Goal: Check status: Check status

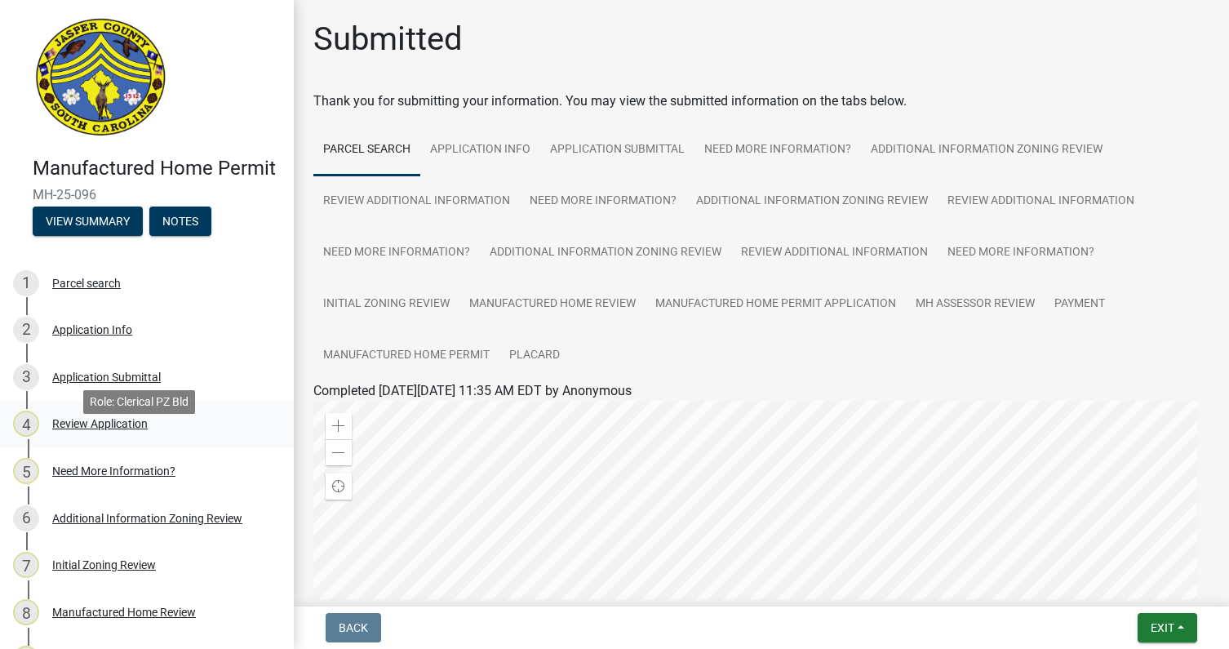
click at [78, 429] on div "Review Application" at bounding box center [99, 423] width 95 height 11
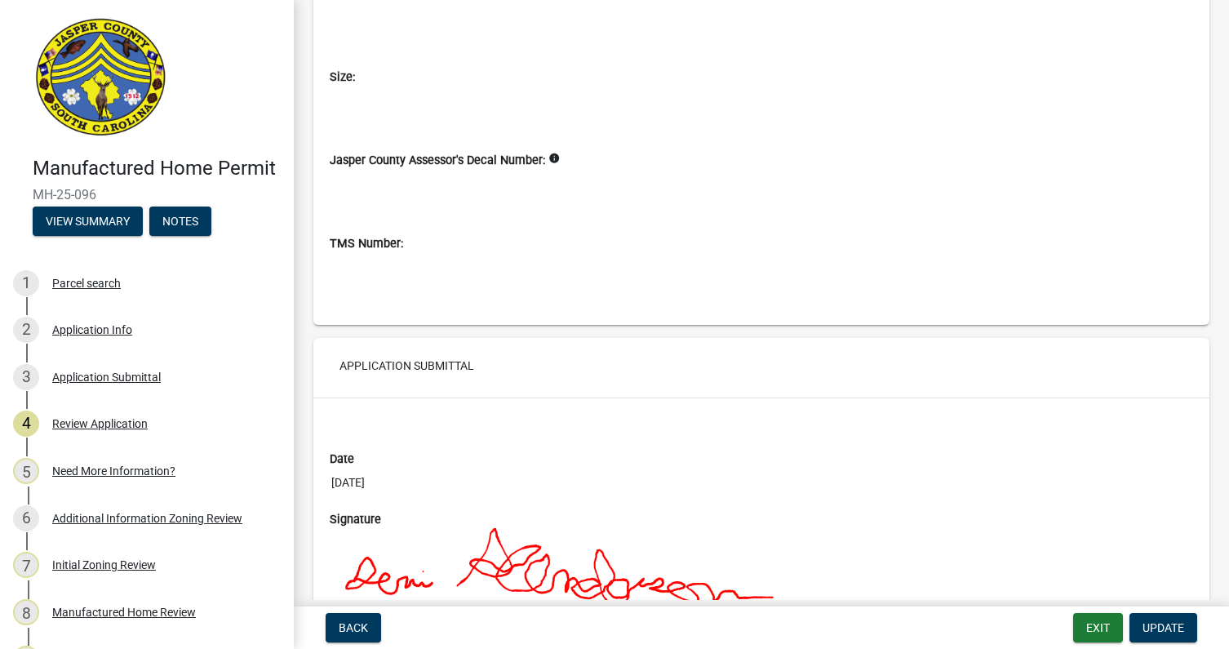
scroll to position [5024, 0]
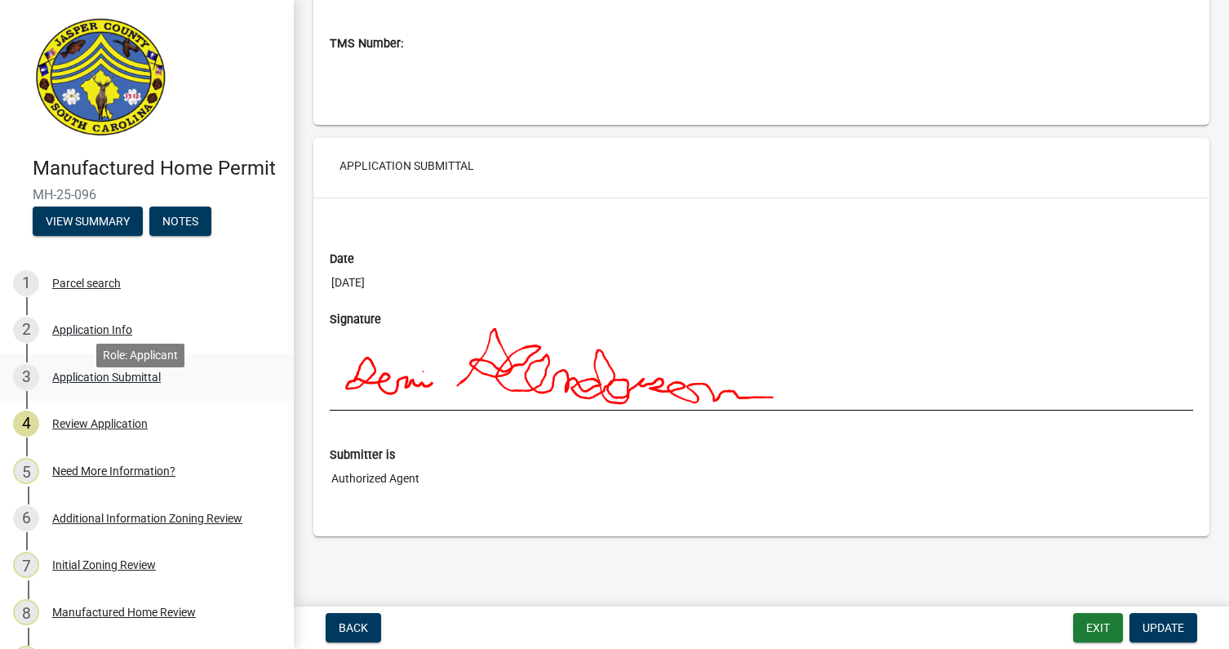
click at [99, 383] on div "Application Submittal" at bounding box center [106, 376] width 109 height 11
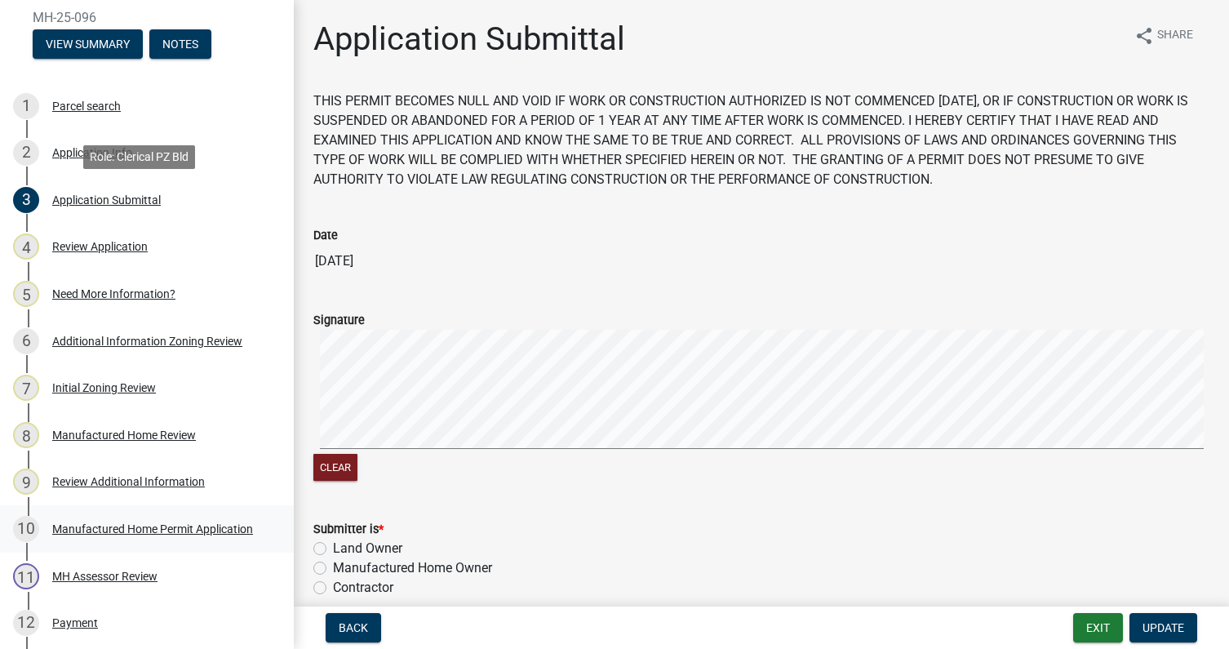
scroll to position [245, 0]
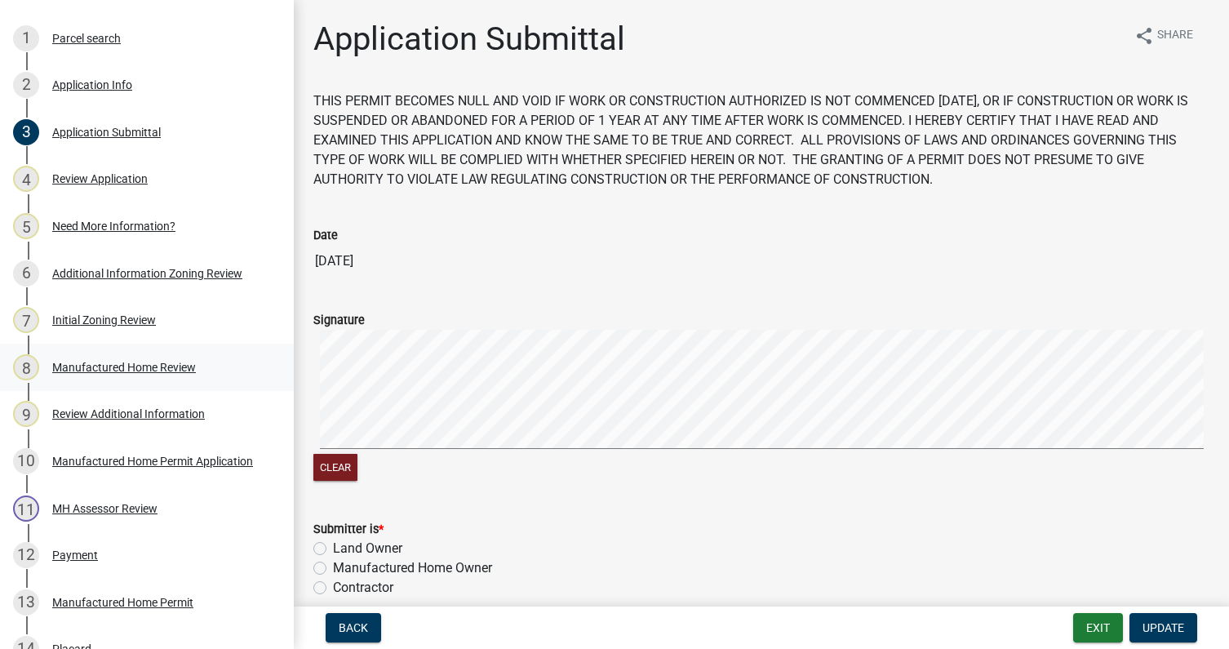
click at [99, 373] on div "Manufactured Home Review" at bounding box center [124, 366] width 144 height 11
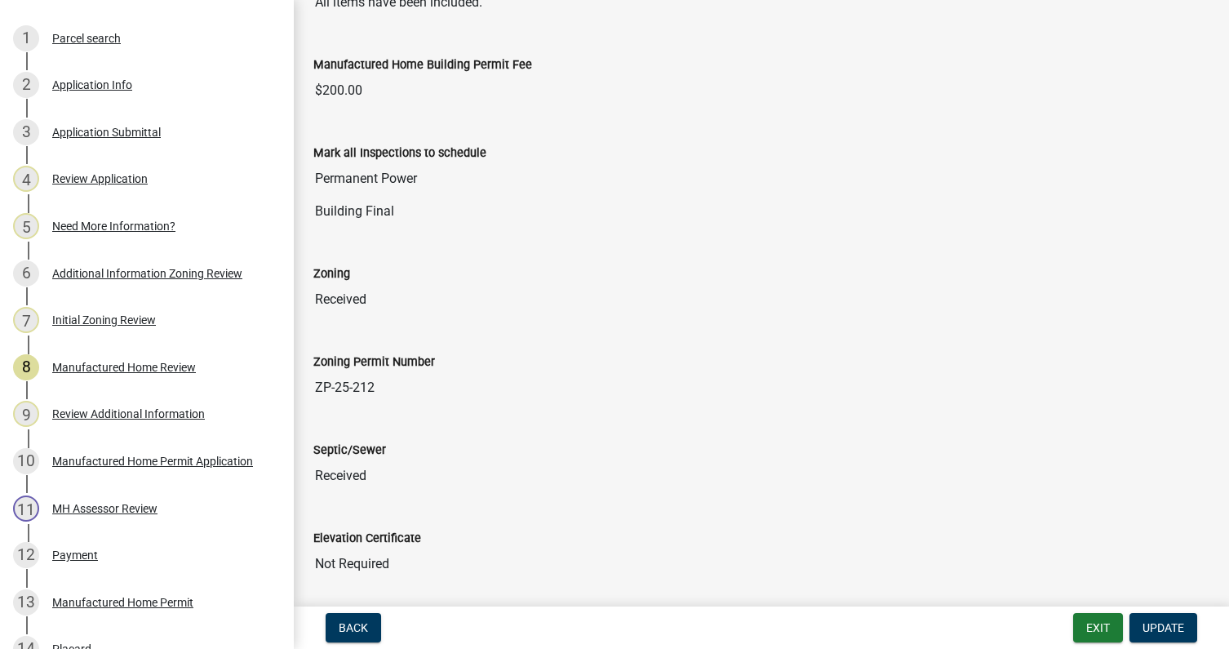
scroll to position [0, 0]
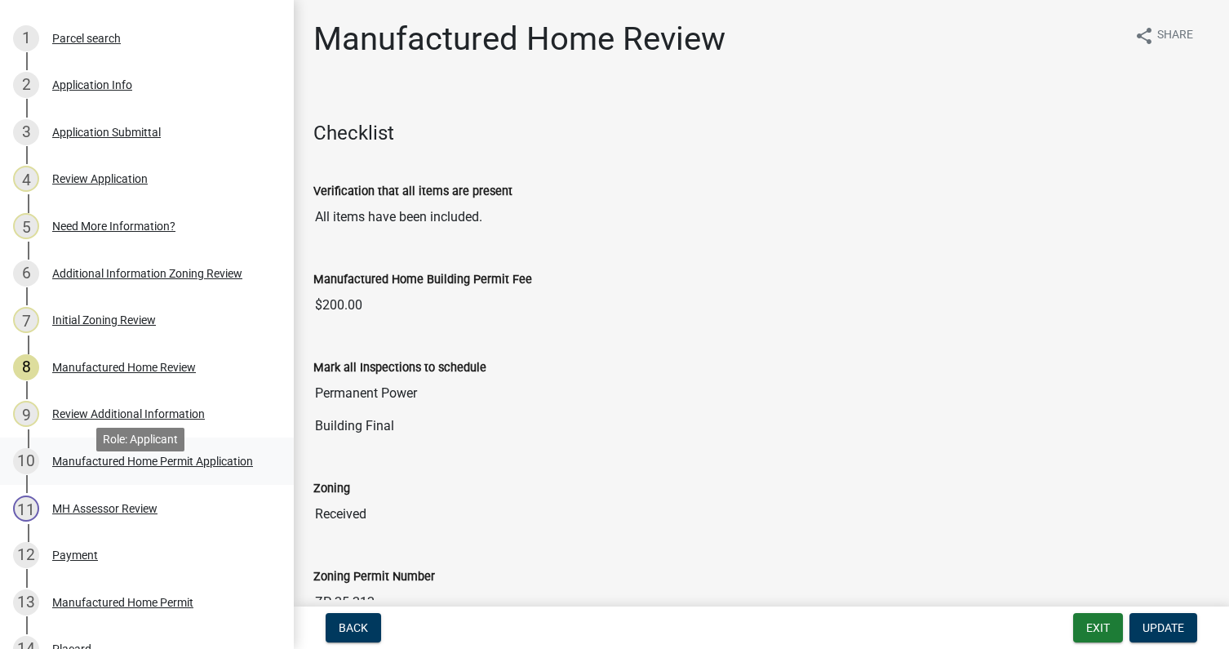
click at [179, 467] on div "Manufactured Home Permit Application" at bounding box center [152, 460] width 201 height 11
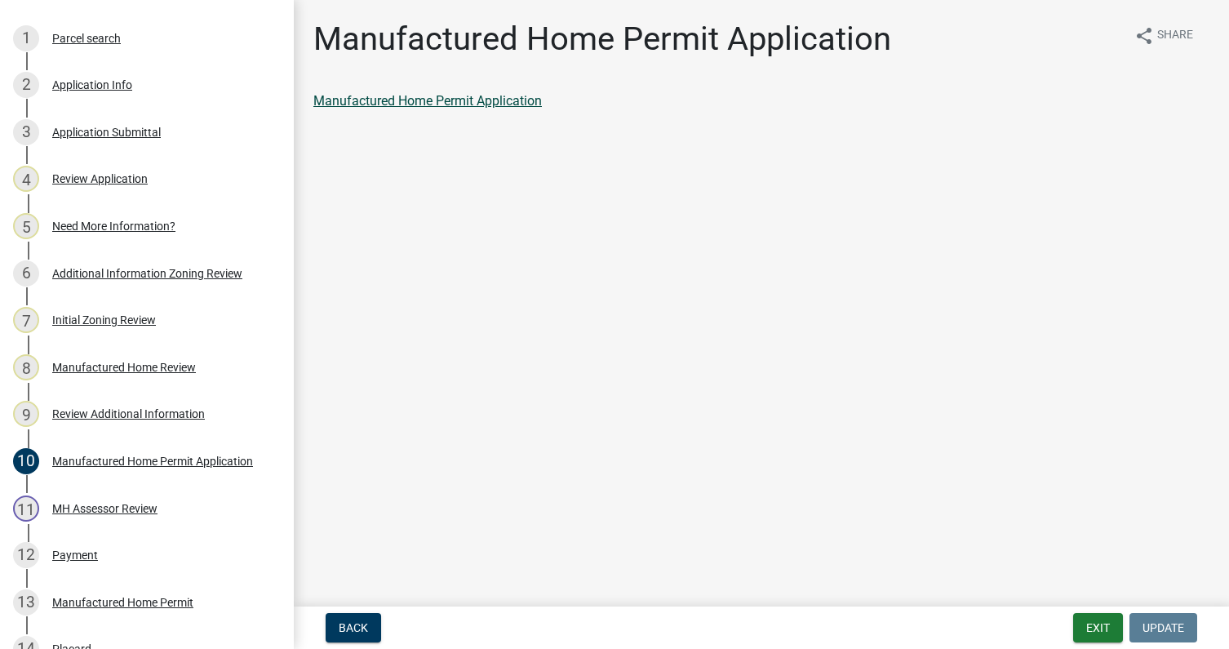
click at [521, 105] on link "Manufactured Home Permit Application" at bounding box center [427, 101] width 228 height 16
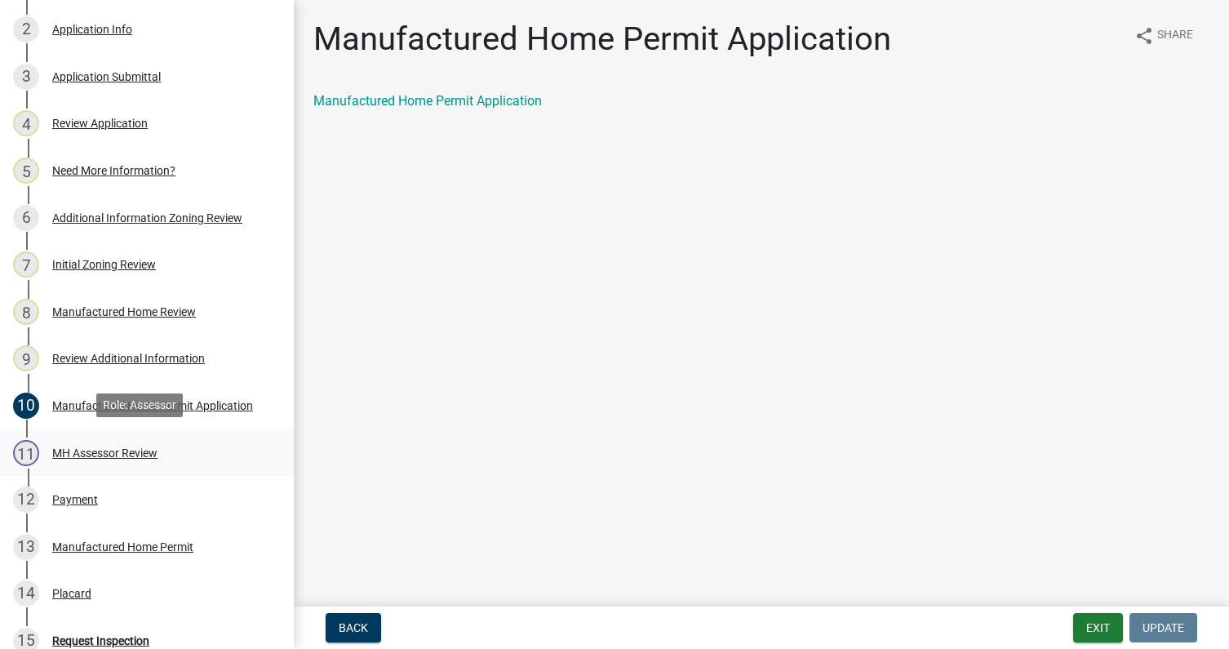
scroll to position [326, 0]
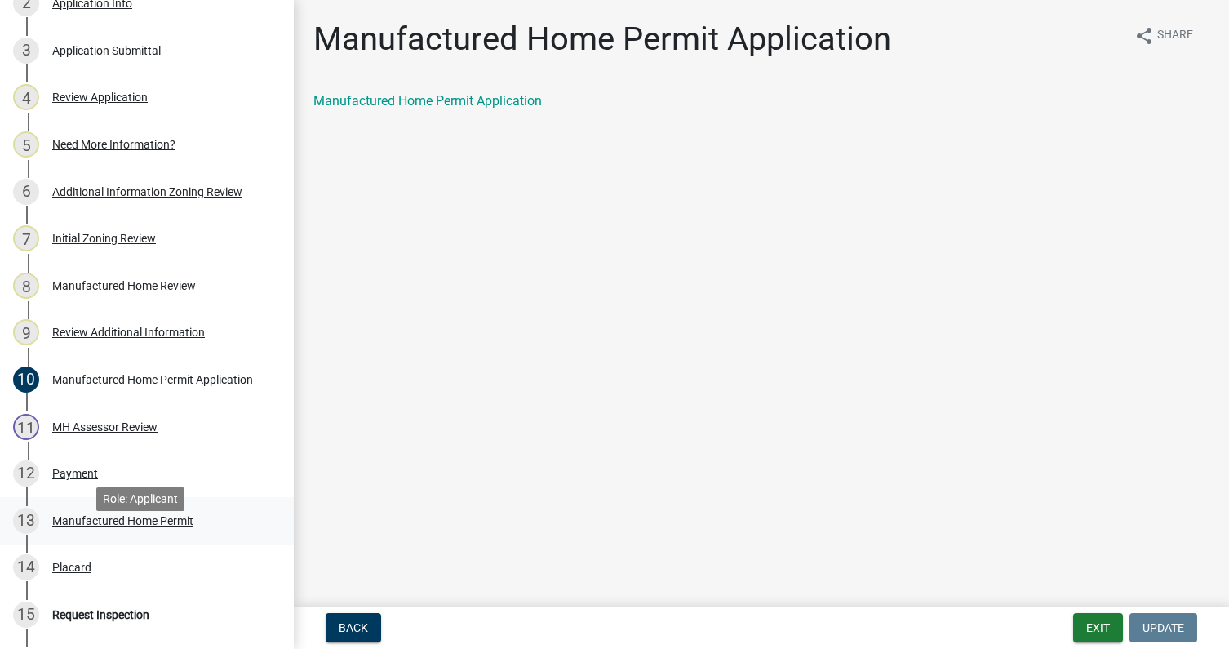
click at [155, 526] on div "Manufactured Home Permit" at bounding box center [122, 520] width 141 height 11
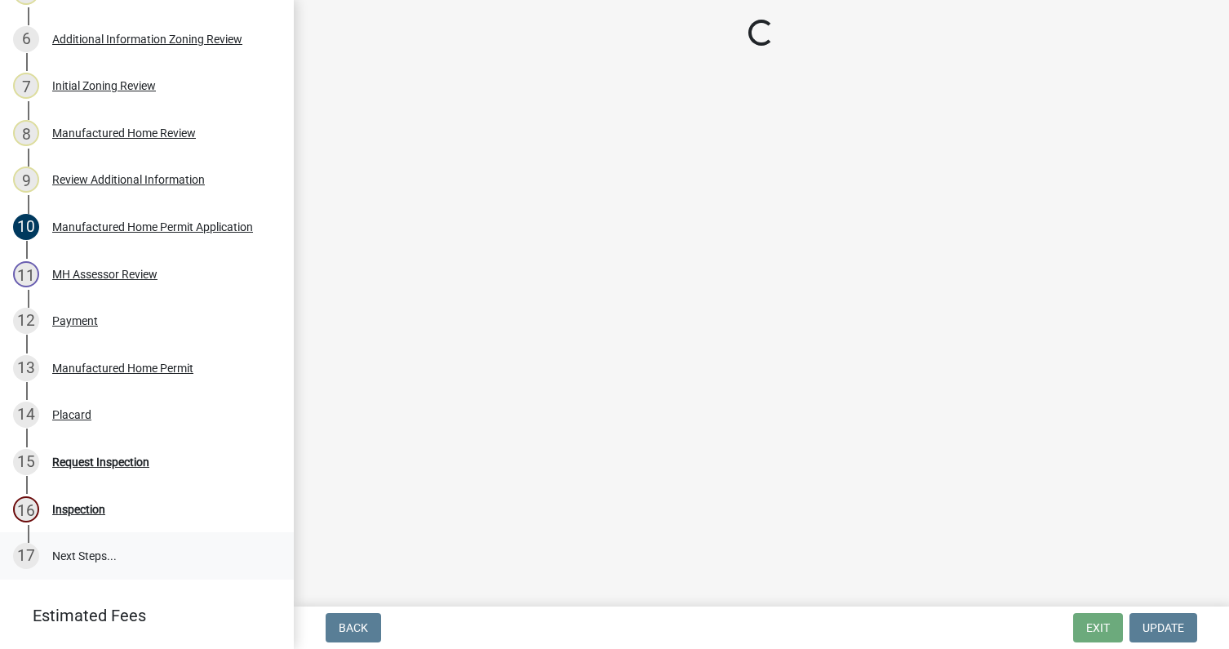
scroll to position [490, 0]
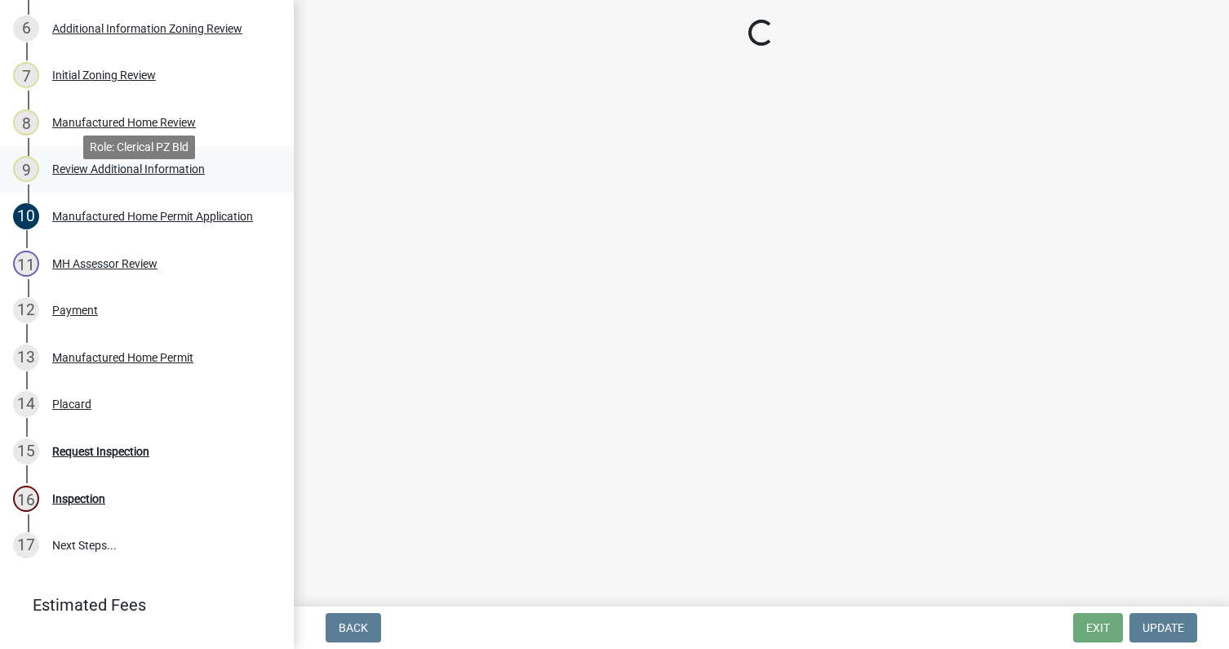
click at [156, 175] on div "Review Additional Information" at bounding box center [128, 168] width 153 height 11
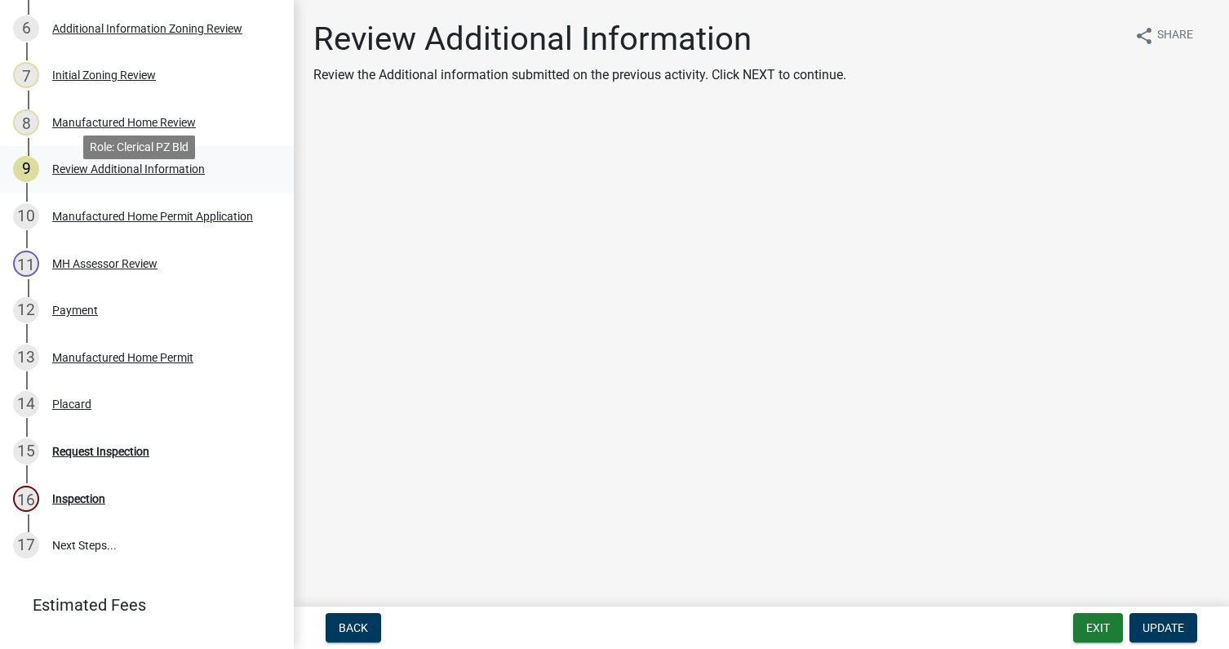
click at [142, 175] on div "Review Additional Information" at bounding box center [128, 168] width 153 height 11
click at [184, 175] on div "Review Additional Information" at bounding box center [128, 168] width 153 height 11
click at [143, 222] on div "Manufactured Home Permit Application" at bounding box center [152, 216] width 201 height 11
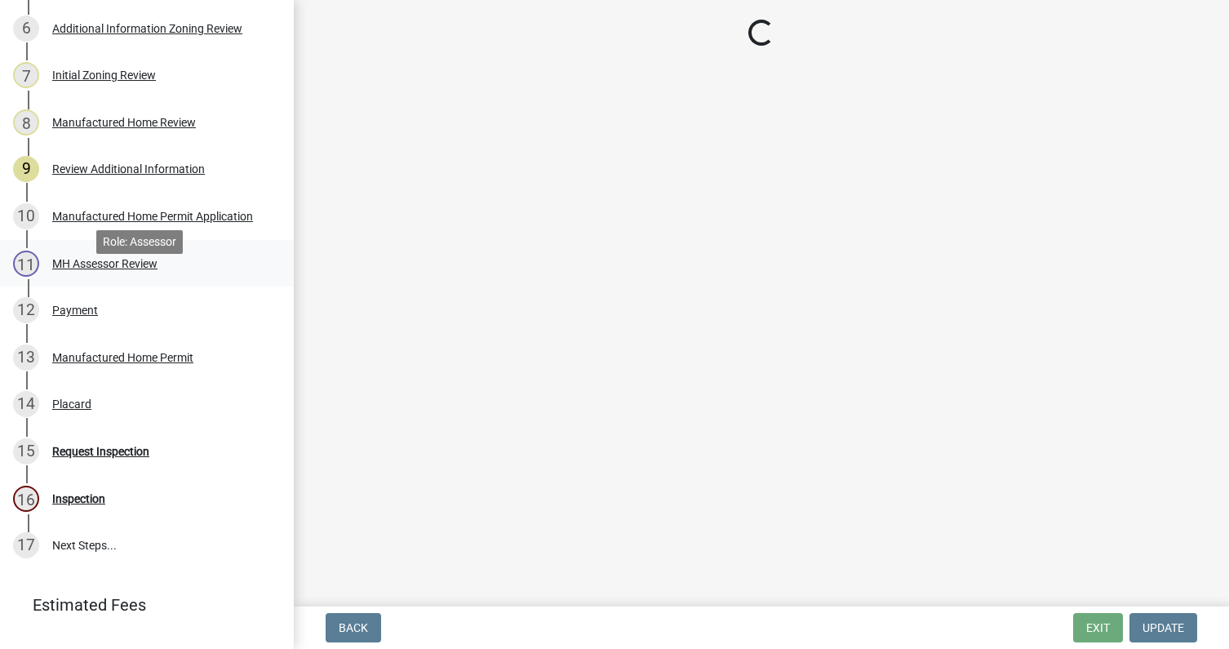
click at [119, 269] on div "MH Assessor Review" at bounding box center [104, 263] width 105 height 11
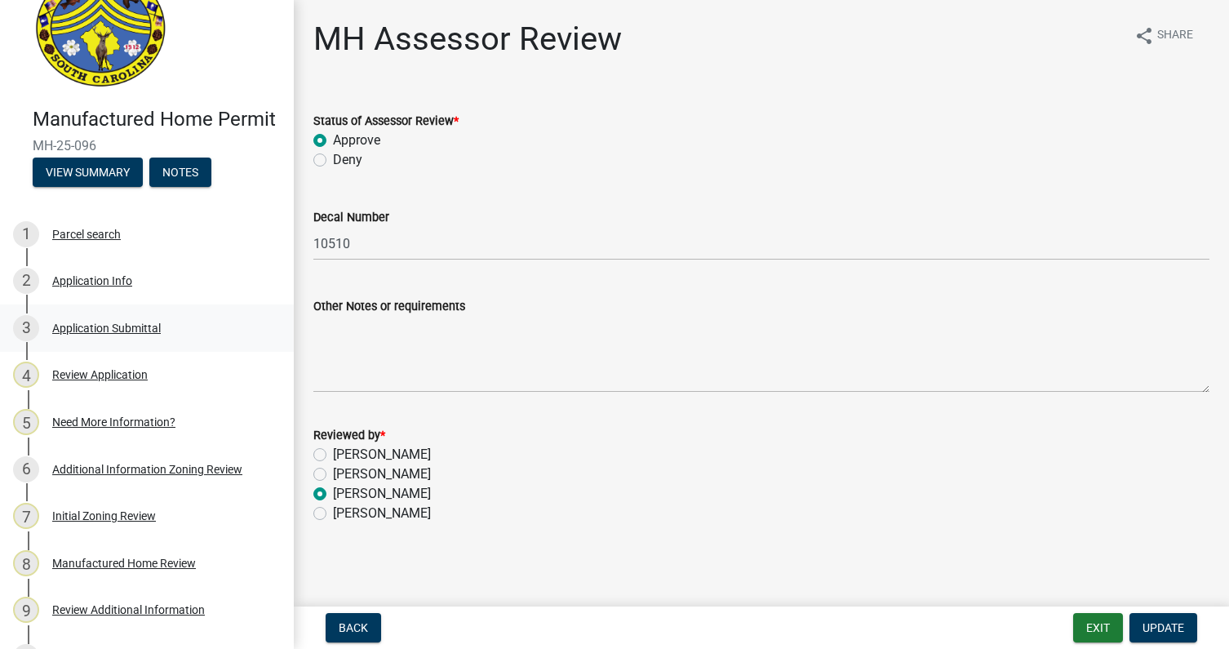
scroll to position [0, 0]
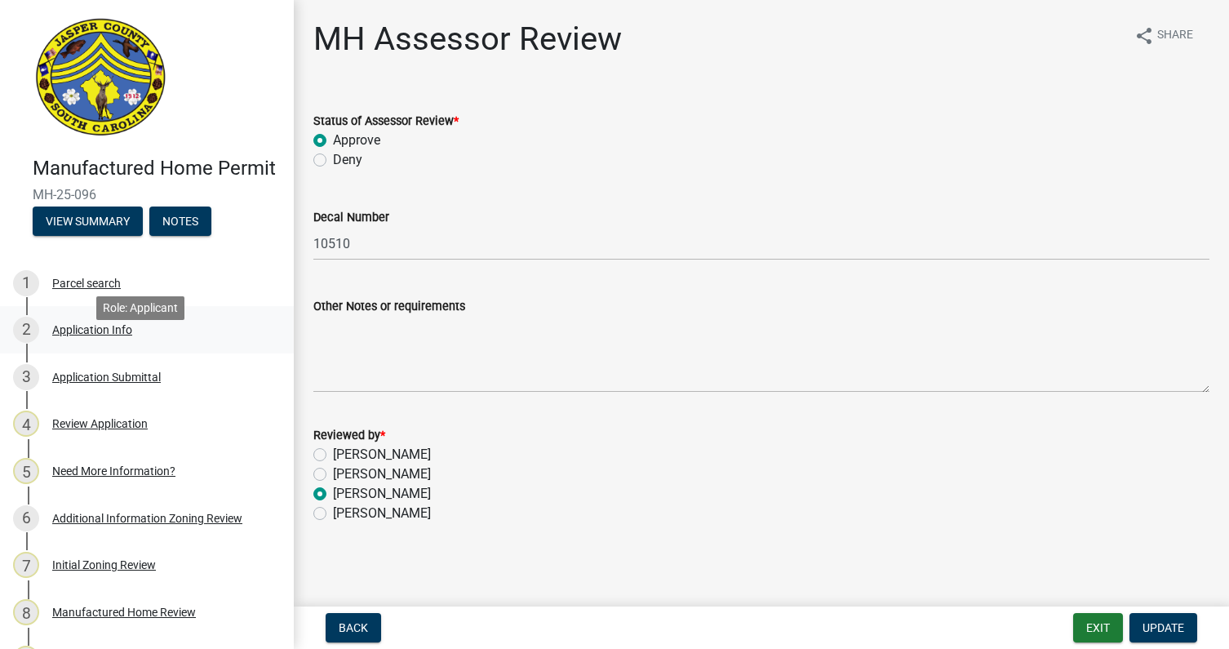
click at [106, 335] on div "Application Info" at bounding box center [92, 329] width 80 height 11
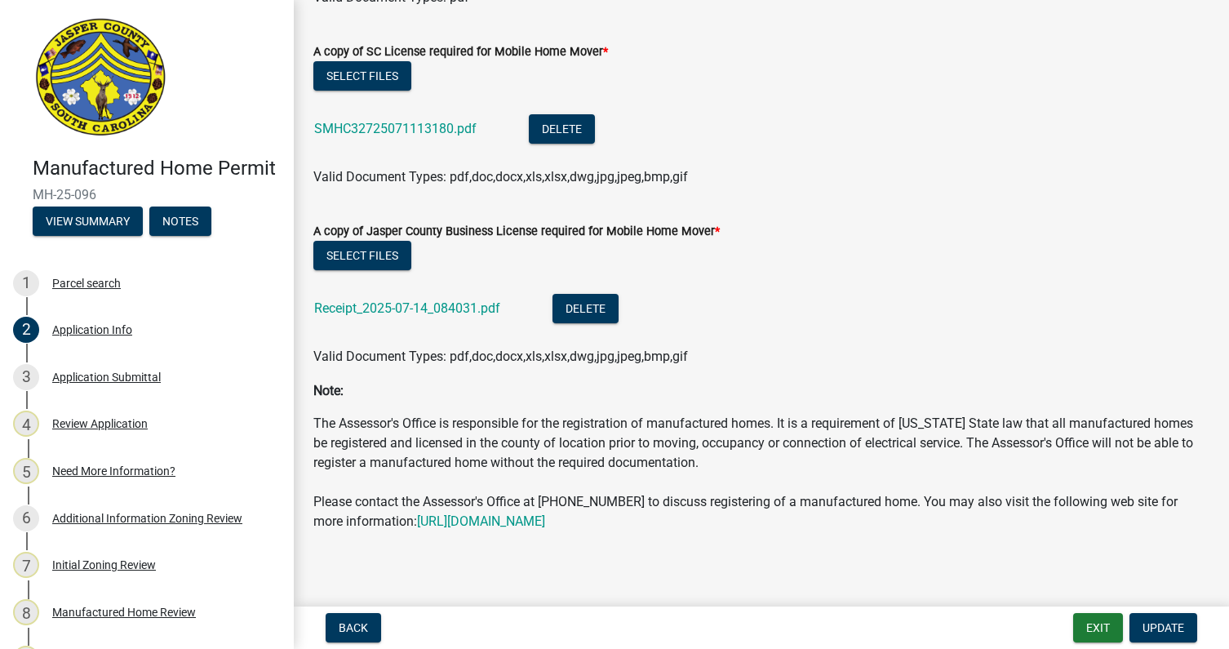
scroll to position [5334, 0]
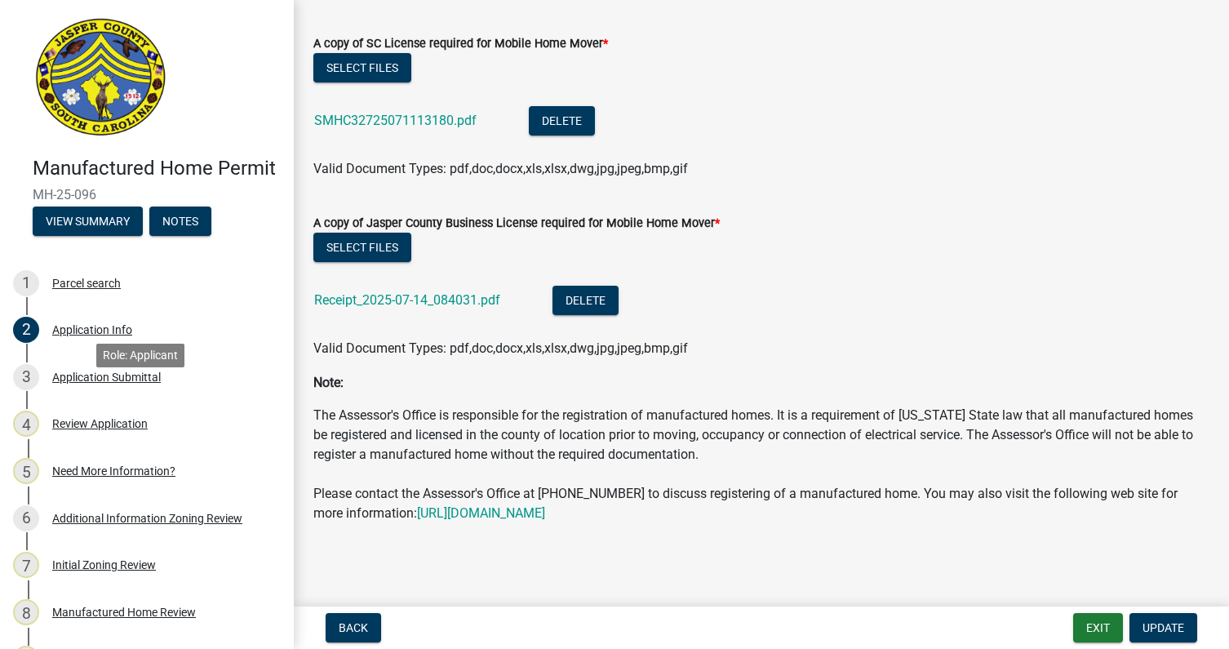
click at [96, 383] on div "Application Submittal" at bounding box center [106, 376] width 109 height 11
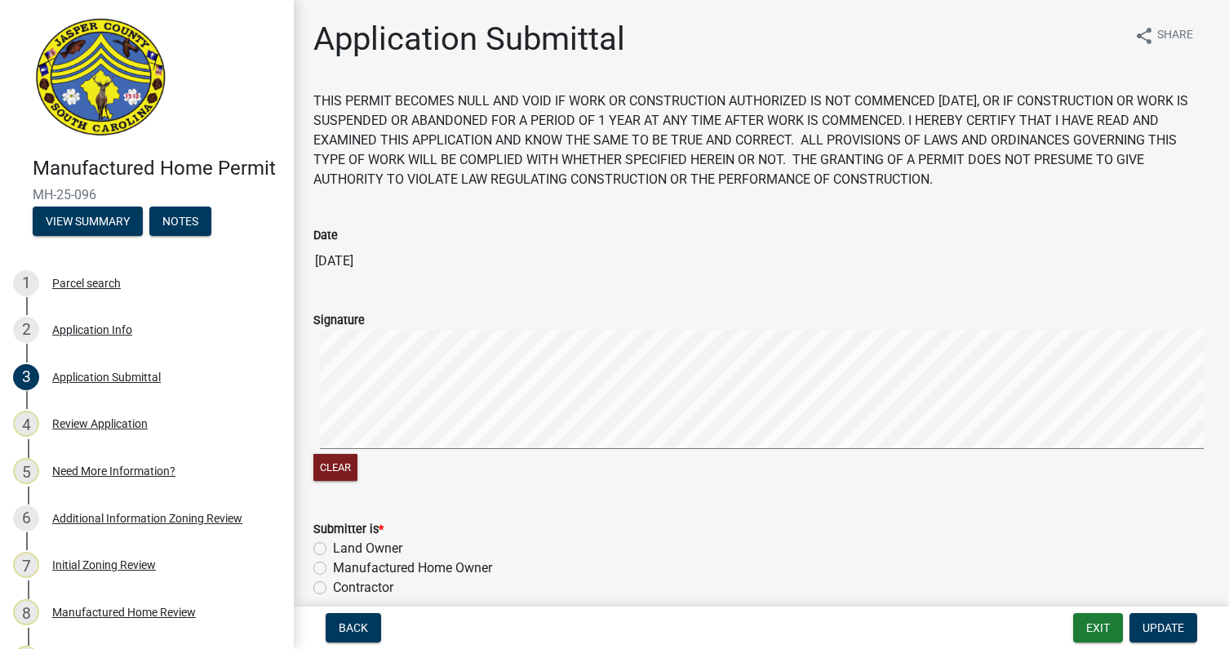
scroll to position [148, 0]
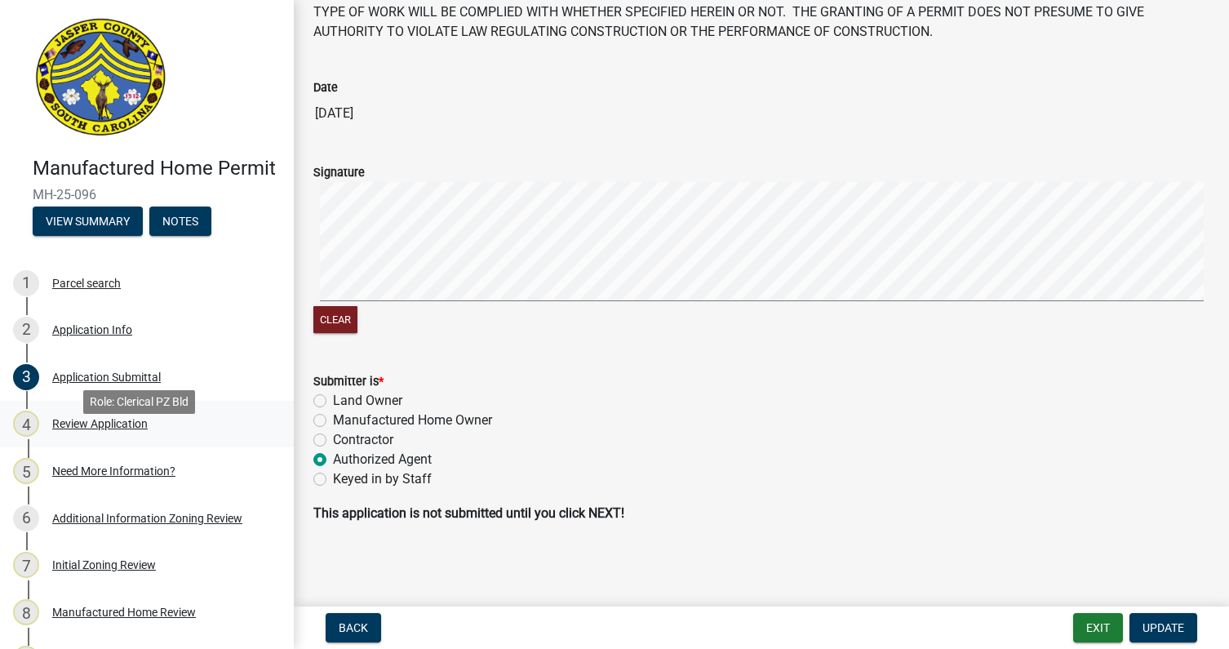
click at [137, 429] on div "Review Application" at bounding box center [99, 423] width 95 height 11
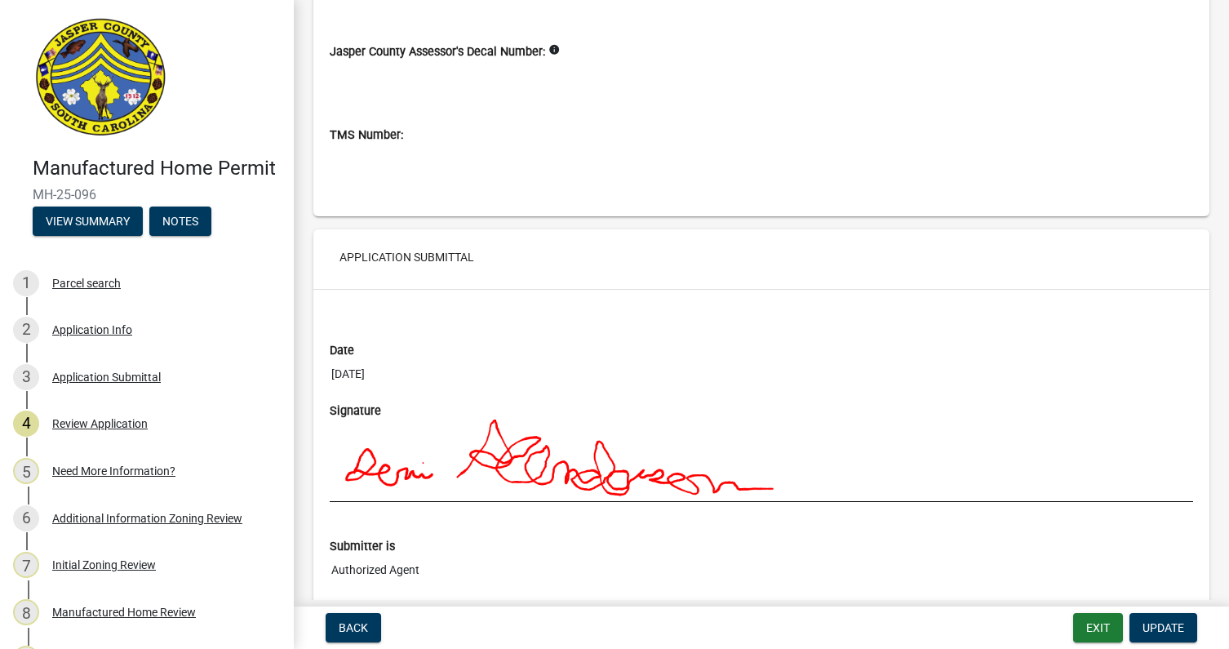
scroll to position [5024, 0]
